Goal: Check status

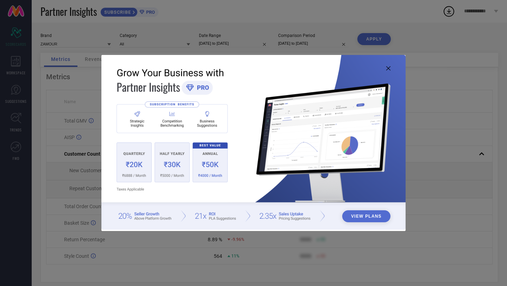
click at [389, 68] on icon at bounding box center [388, 68] width 4 height 4
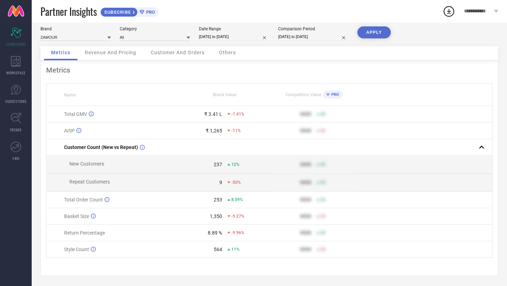
scroll to position [9, 0]
click at [17, 62] on icon at bounding box center [16, 61] width 10 height 11
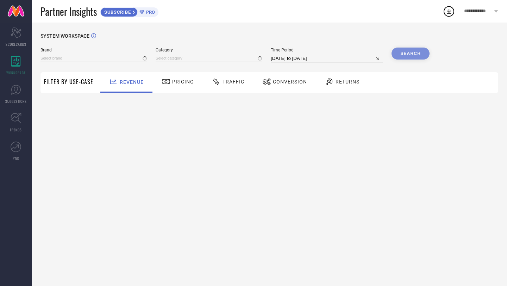
type input "ZAMOUR"
type input "All"
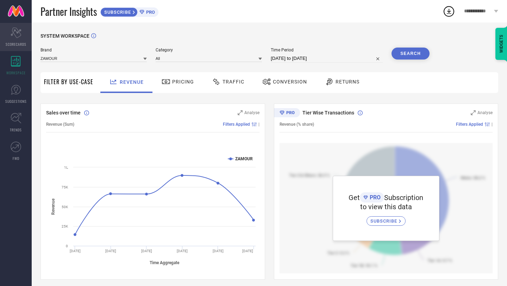
click at [14, 38] on div "Scorecard SCORECARDS" at bounding box center [16, 37] width 32 height 28
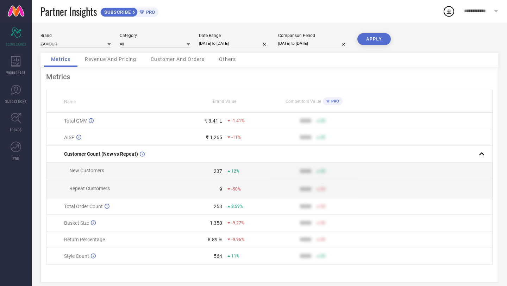
click at [232, 257] on span "11%" at bounding box center [235, 255] width 8 height 5
click at [251, 258] on div "11%" at bounding box center [248, 255] width 42 height 5
click at [242, 44] on input "[DATE] to [DATE]" at bounding box center [234, 43] width 70 height 7
select select "7"
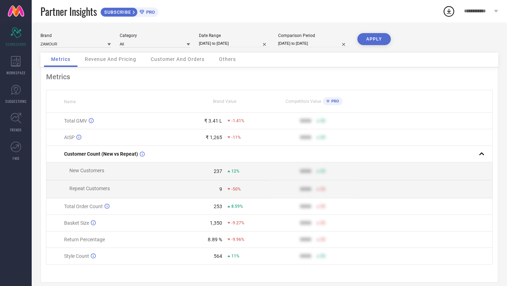
select select "2025"
select select "8"
select select "2025"
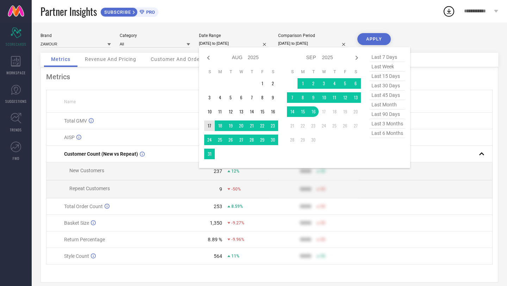
type input "After [DATE]"
click at [209, 127] on td "17" at bounding box center [209, 125] width 11 height 11
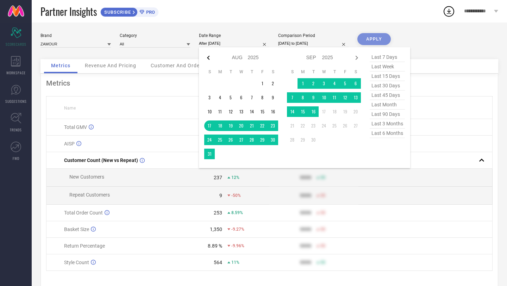
click at [207, 58] on icon at bounding box center [208, 58] width 8 height 8
select select "6"
select select "2025"
select select "7"
select select "2025"
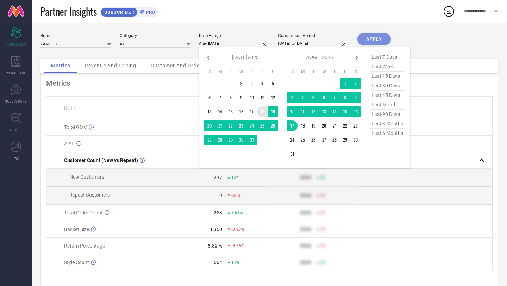
type input "[DATE] to [DATE]"
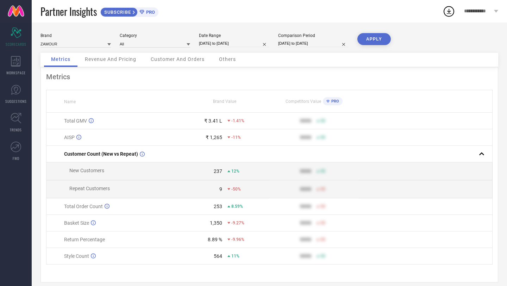
click at [305, 41] on input "[DATE] to [DATE]" at bounding box center [313, 43] width 70 height 7
select select "7"
select select "2024"
select select "8"
select select "2024"
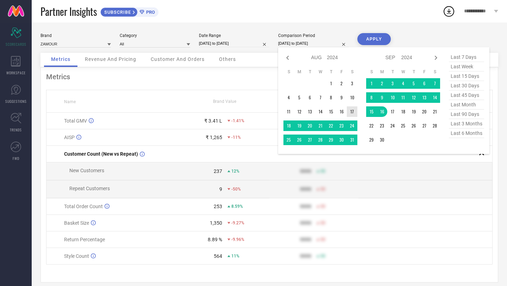
type input "After [DATE]"
click at [352, 112] on td "17" at bounding box center [352, 111] width 11 height 11
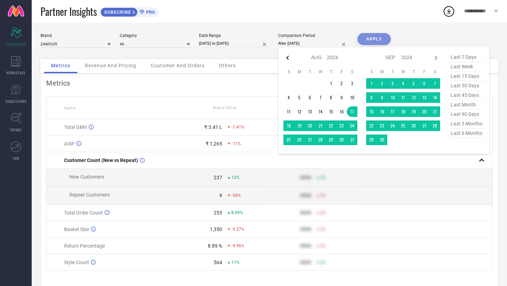
click at [287, 56] on icon at bounding box center [287, 58] width 8 height 8
select select "6"
select select "2024"
select select "7"
select select "2024"
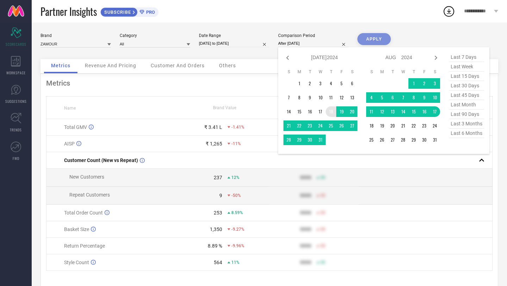
type input "[DATE] to [DATE]"
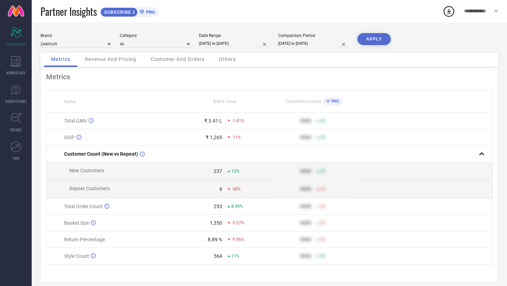
click at [375, 41] on button "APPLY" at bounding box center [373, 39] width 33 height 12
click at [333, 102] on span "PRO" at bounding box center [334, 101] width 10 height 5
drag, startPoint x: 246, startPoint y: 120, endPoint x: 194, endPoint y: 120, distance: 52.1
click at [194, 120] on div "₹ 2.93 L -5.67%" at bounding box center [225, 121] width 88 height 6
click at [252, 143] on td "₹ 1,133 -16%" at bounding box center [224, 137] width 89 height 17
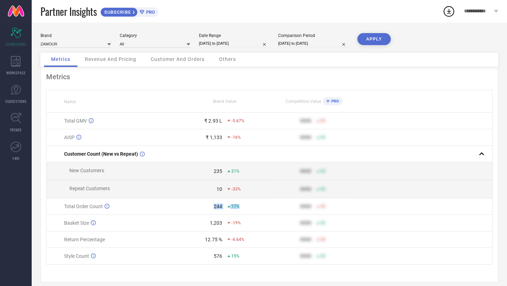
drag, startPoint x: 247, startPoint y: 209, endPoint x: 188, endPoint y: 209, distance: 58.8
click at [188, 209] on div "244 17%" at bounding box center [225, 206] width 88 height 6
click at [239, 210] on td "244 17%" at bounding box center [224, 206] width 89 height 17
click at [239, 209] on div "17%" at bounding box center [248, 206] width 42 height 5
click at [156, 251] on td "Style Count" at bounding box center [113, 256] width 134 height 17
